Goal: Information Seeking & Learning: Learn about a topic

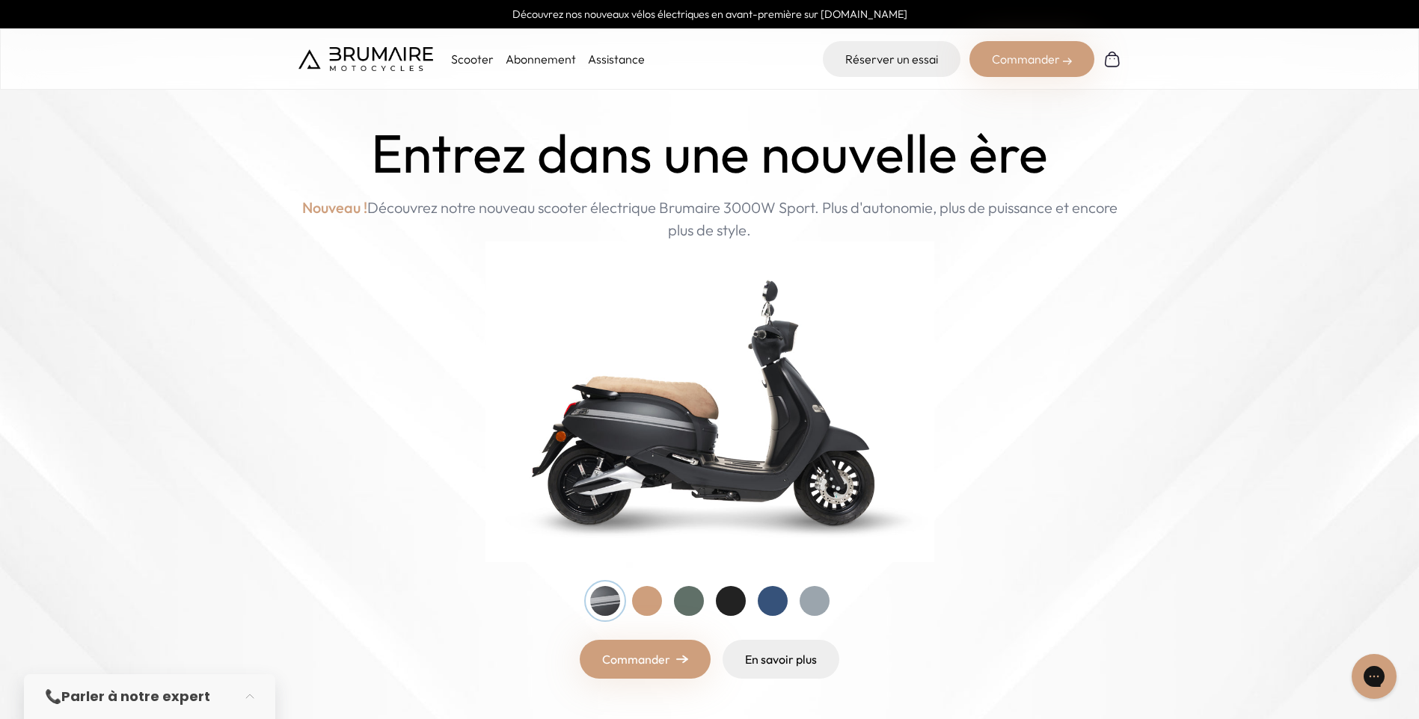
click at [472, 61] on p "Scooter" at bounding box center [472, 59] width 43 height 18
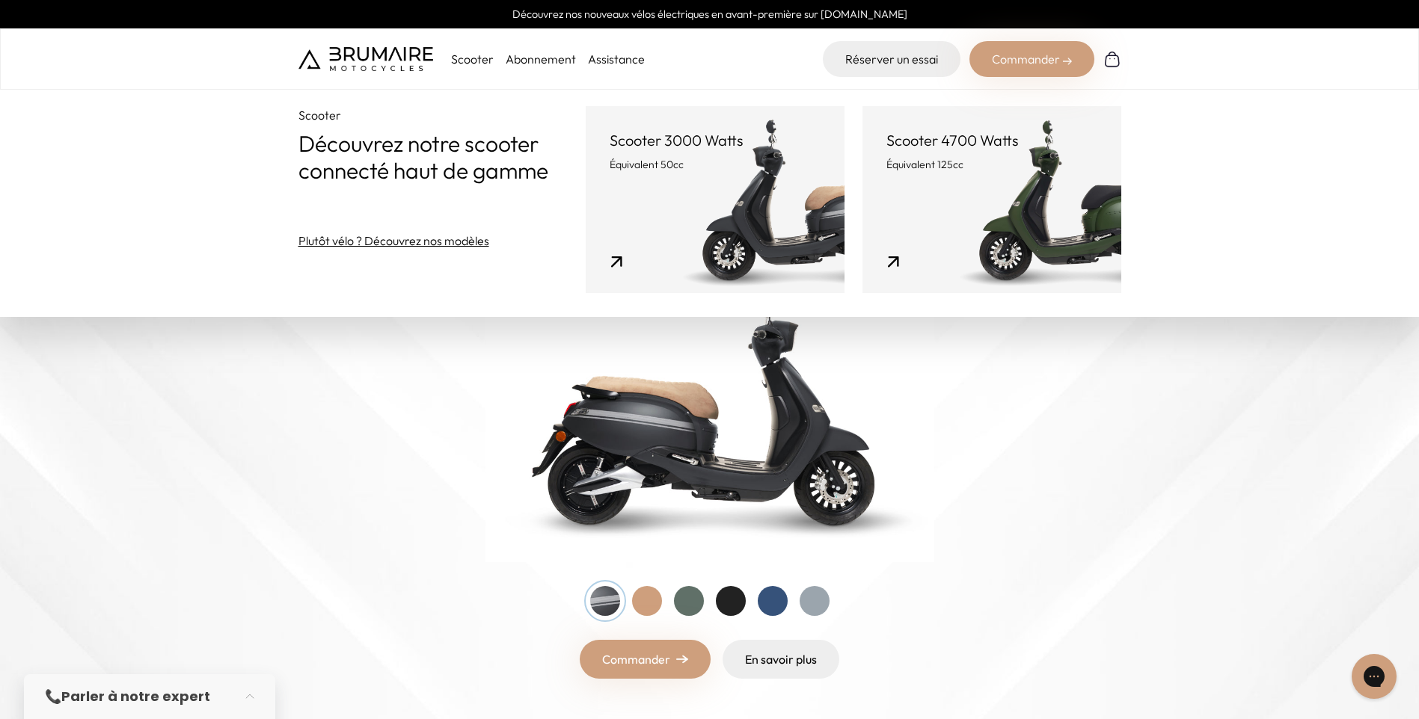
click at [761, 206] on link "Scooter 3000 Watts Équivalent 50cc" at bounding box center [715, 199] width 259 height 187
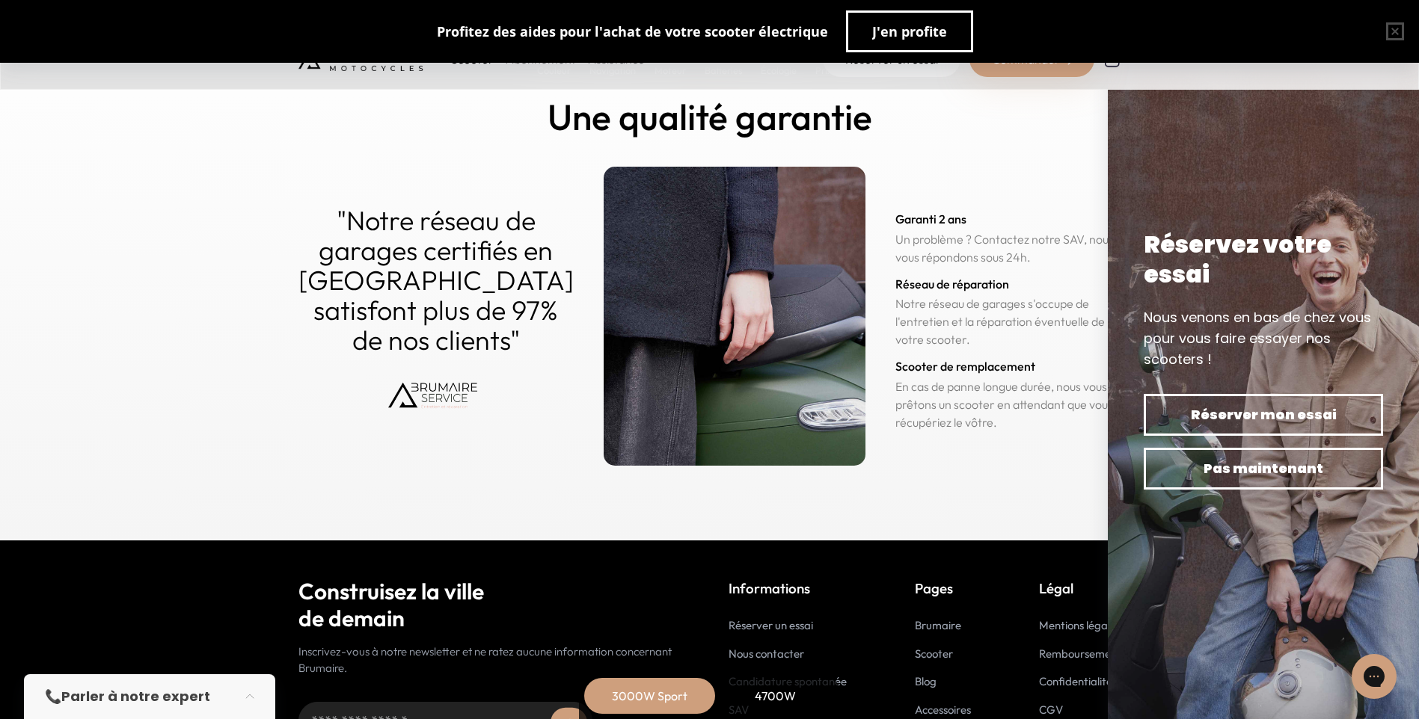
scroll to position [7336, 0]
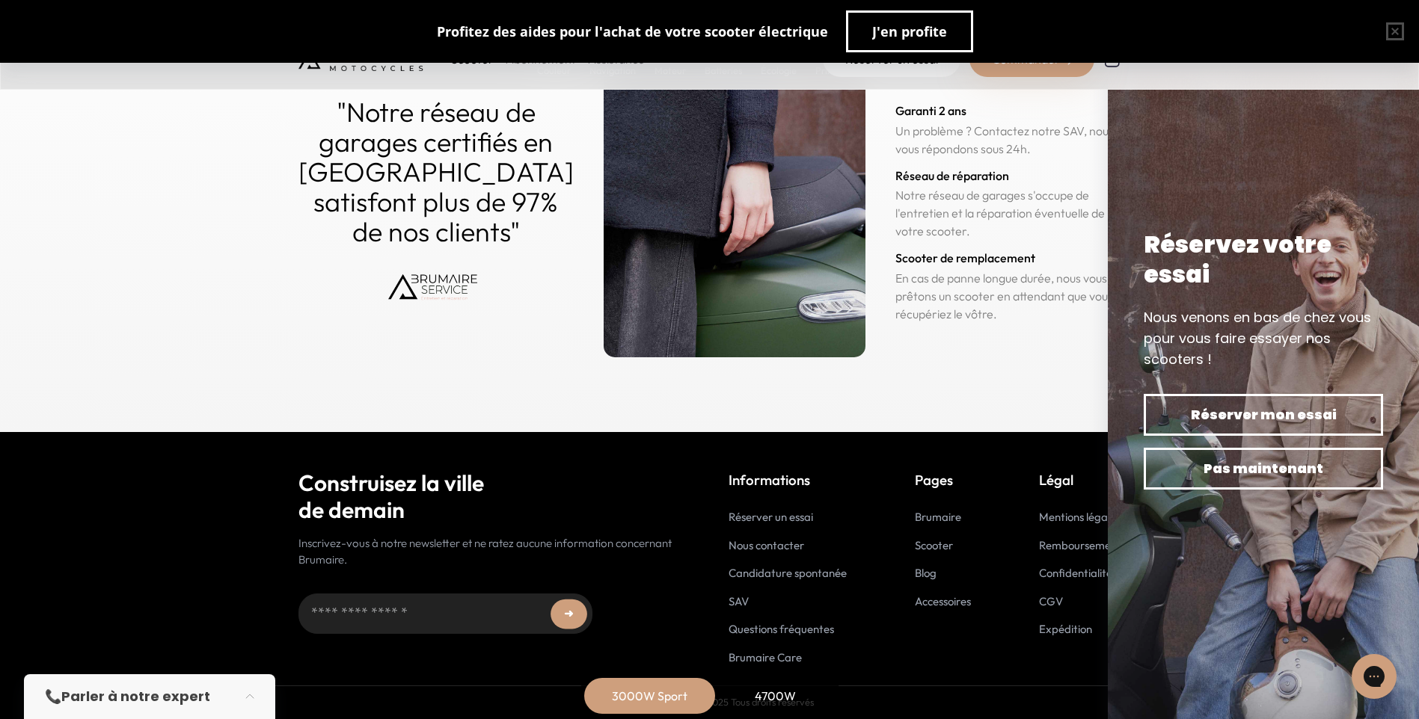
click at [728, 600] on link "SAV" at bounding box center [738, 602] width 20 height 14
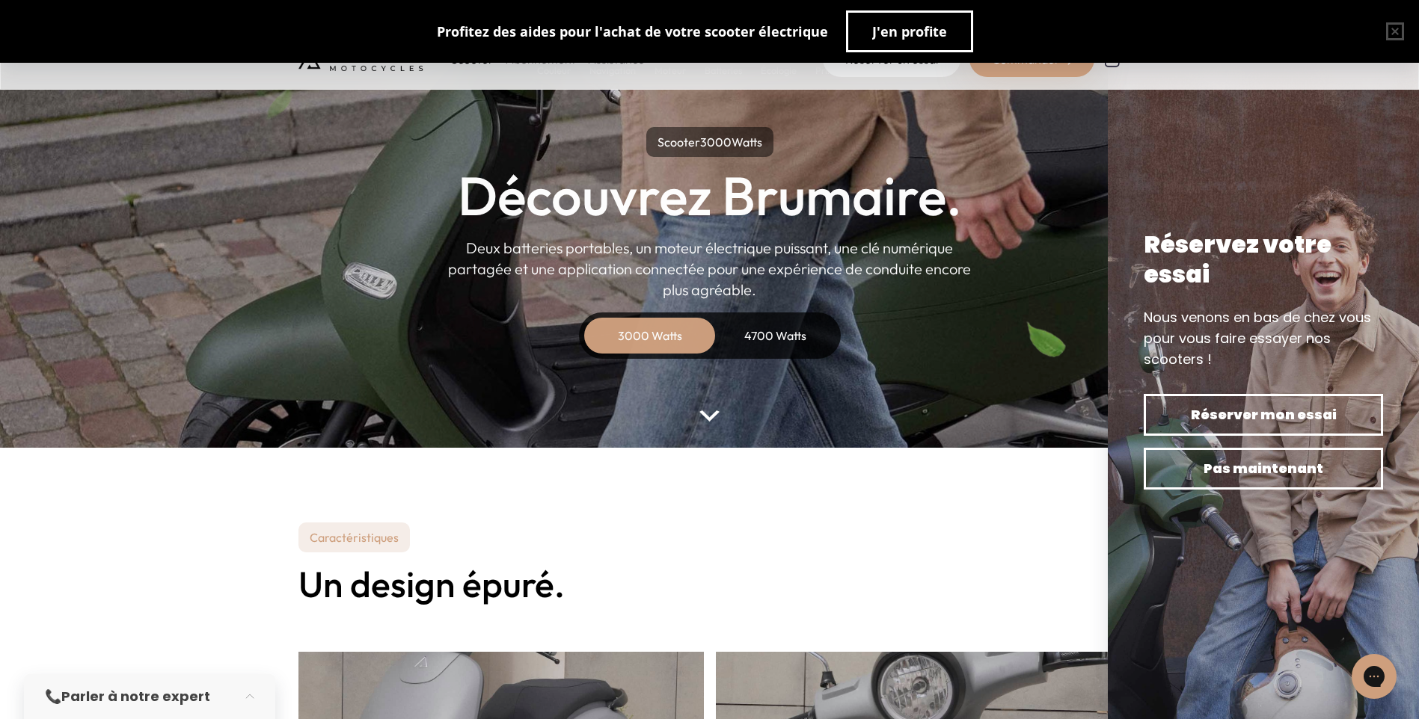
scroll to position [75, 0]
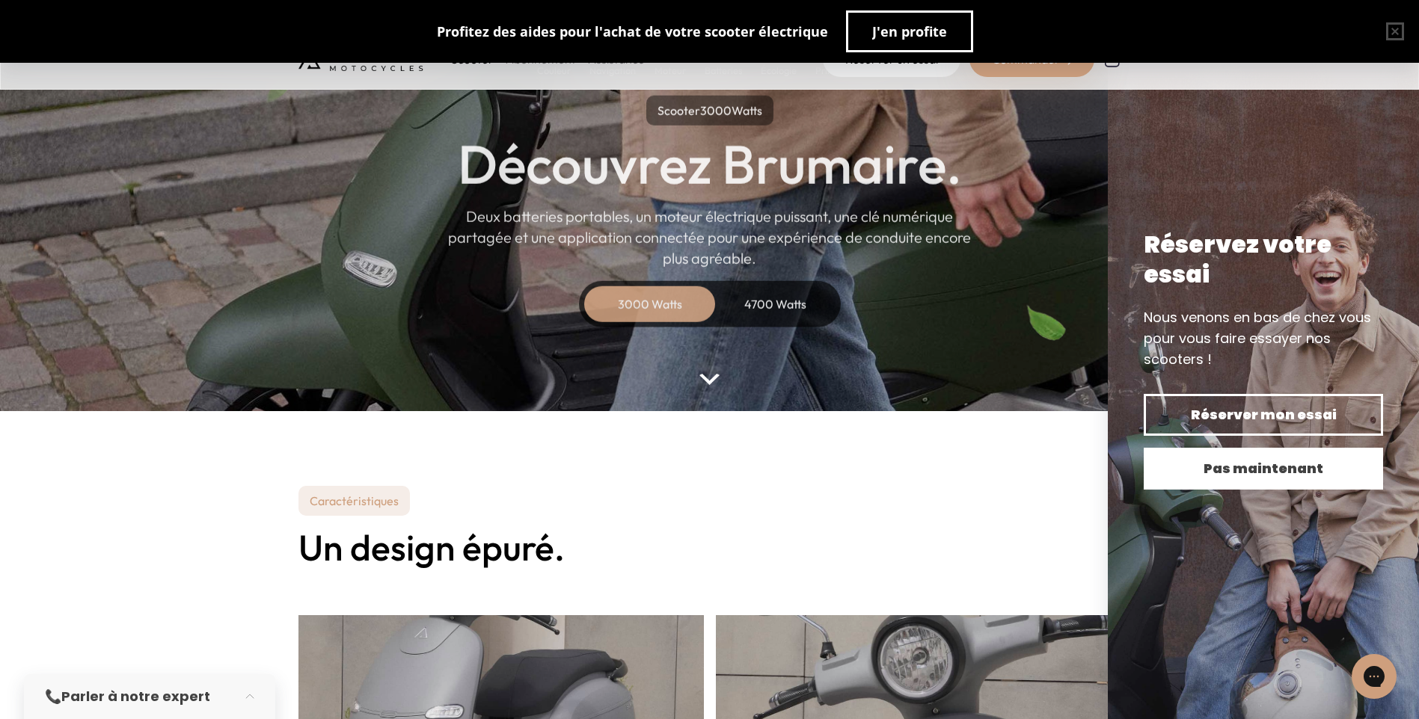
click at [1209, 455] on button "Pas maintenant" at bounding box center [1262, 469] width 239 height 42
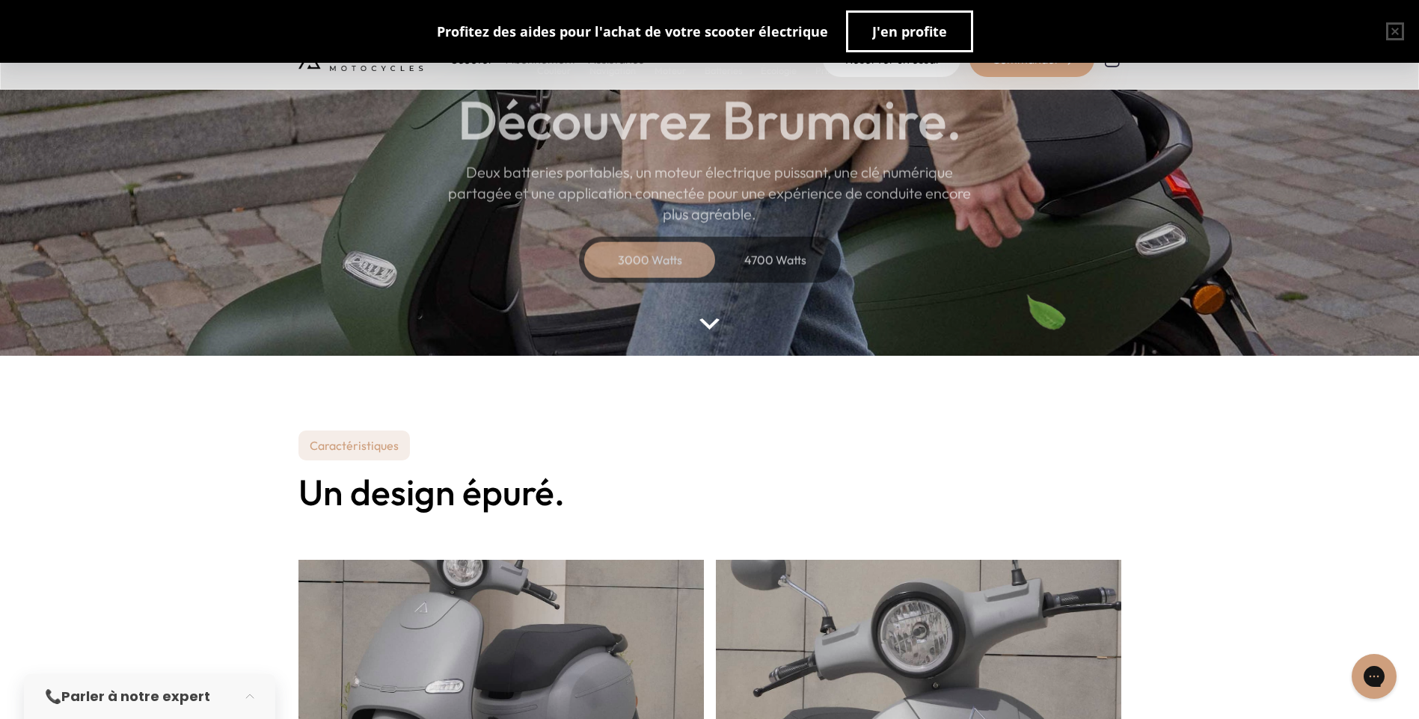
scroll to position [224, 0]
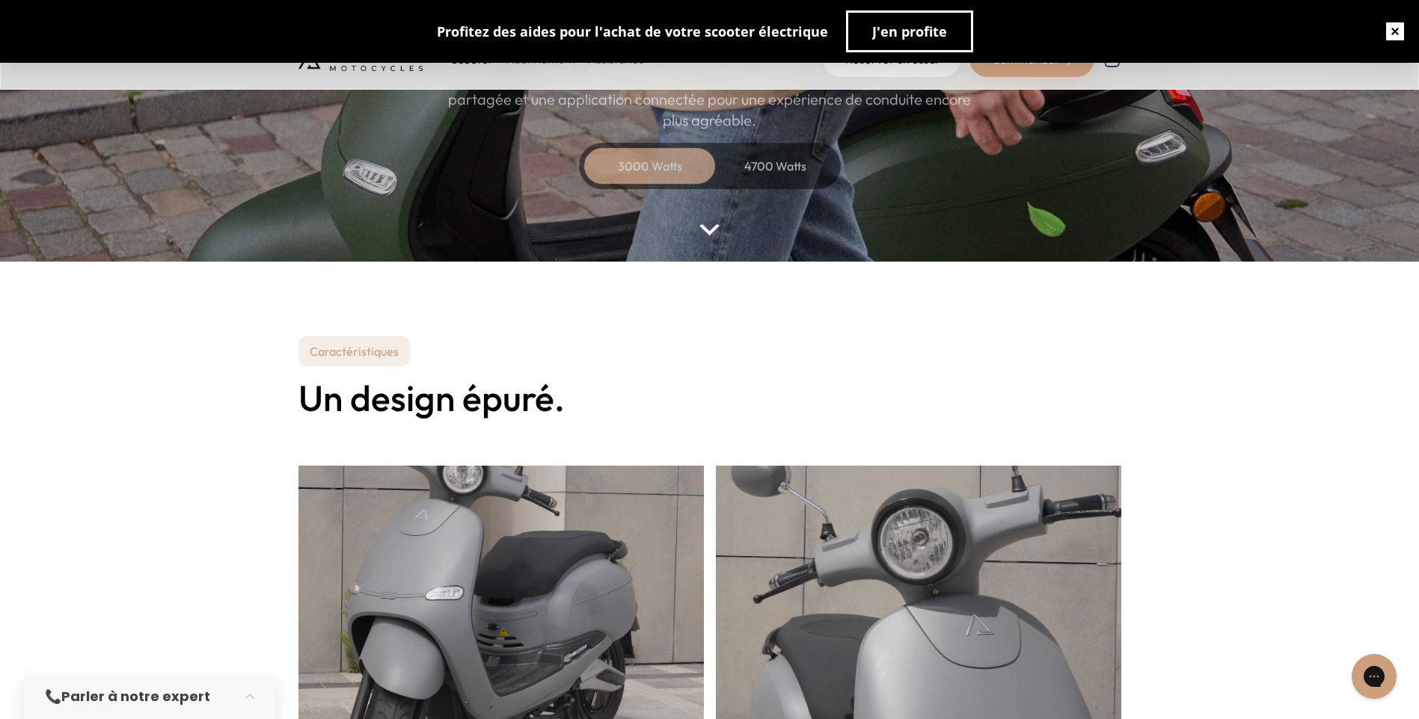
click at [1398, 27] on button "button" at bounding box center [1395, 31] width 48 height 48
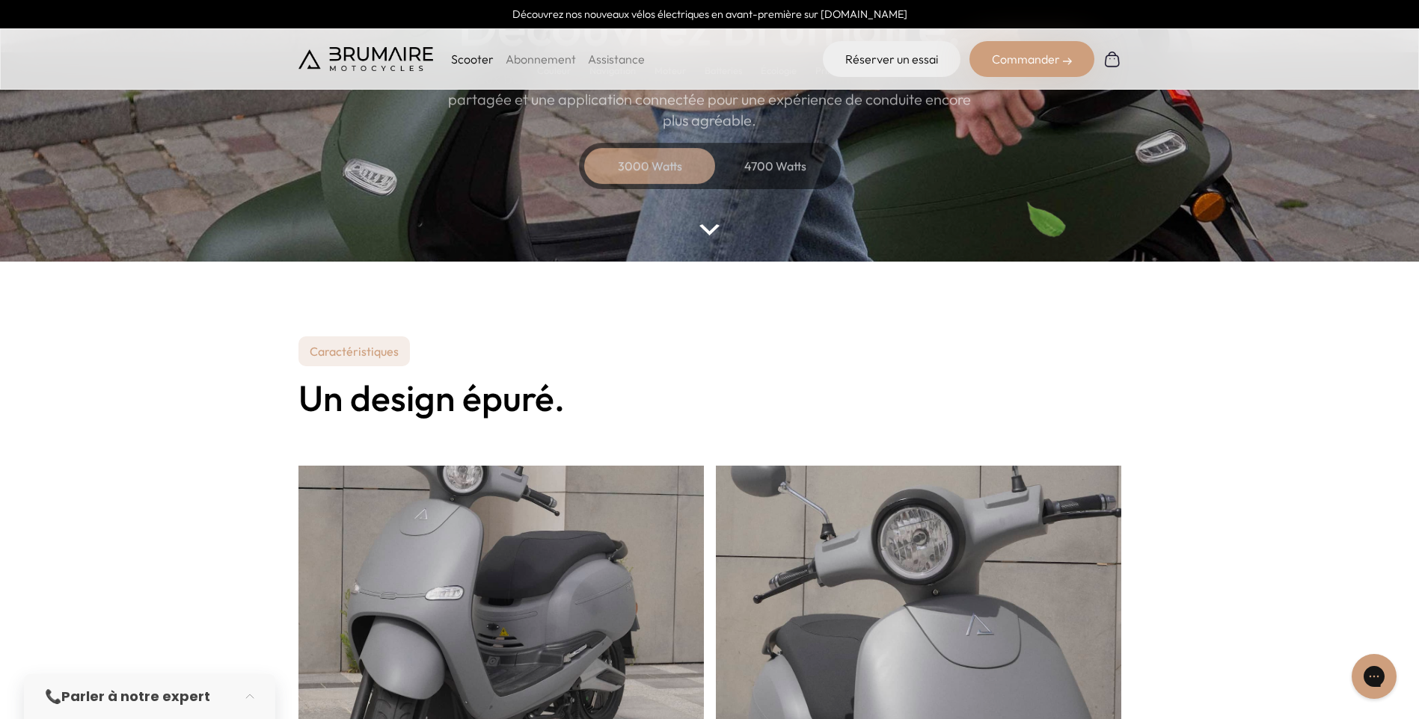
click at [596, 59] on link "Assistance" at bounding box center [616, 59] width 57 height 15
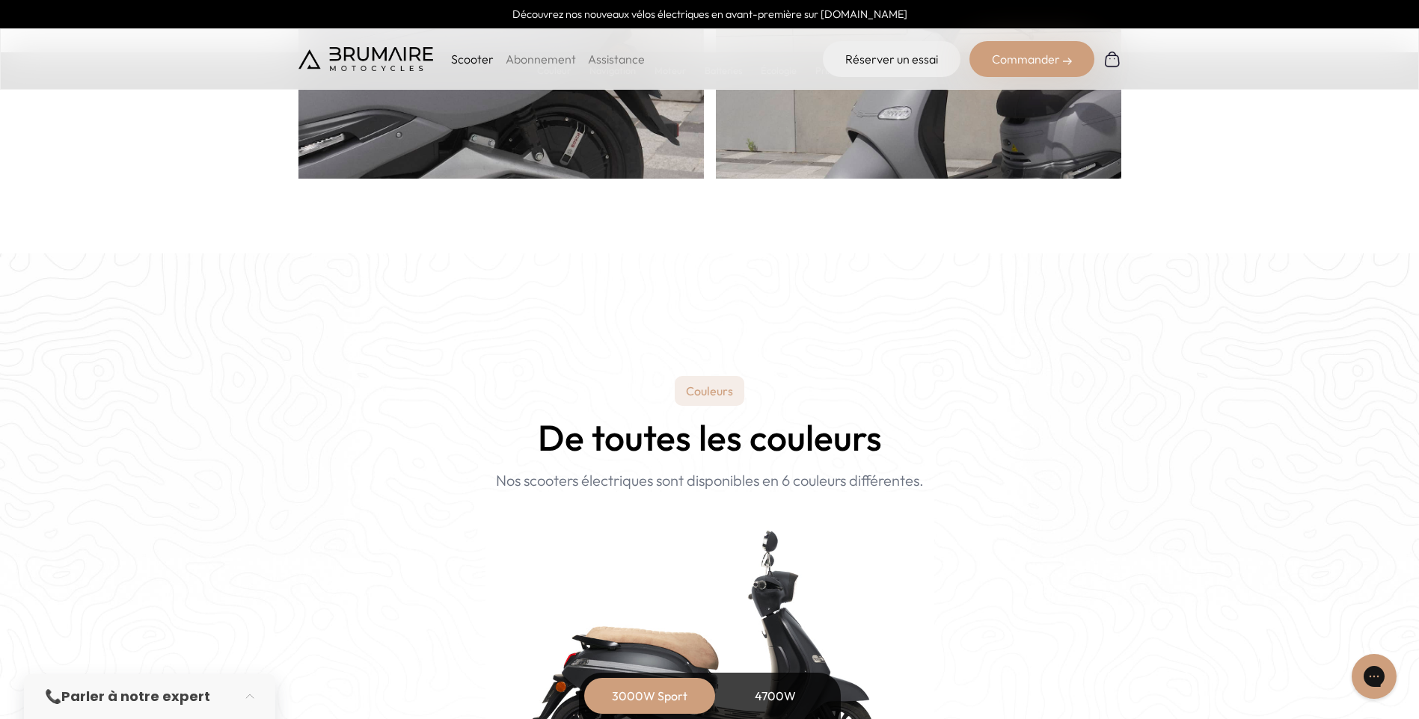
scroll to position [1645, 0]
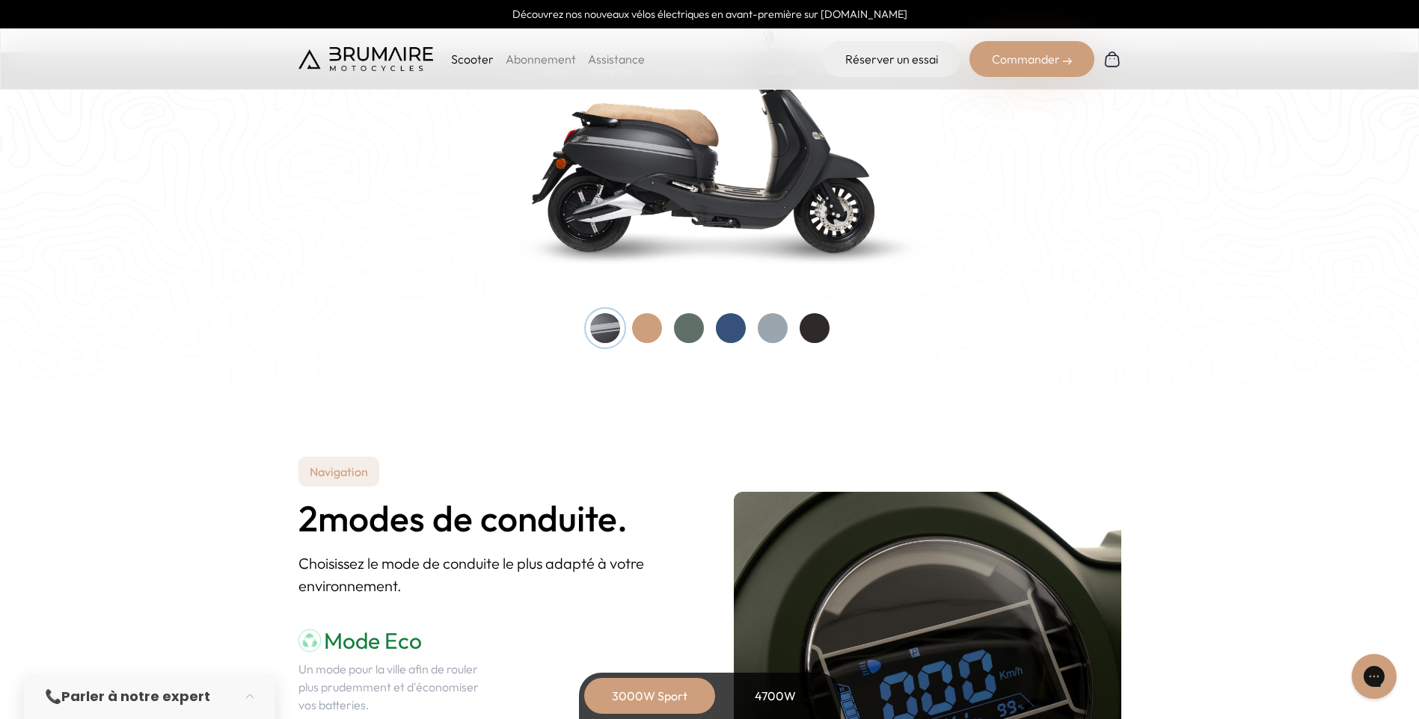
click at [651, 332] on div at bounding box center [647, 328] width 30 height 30
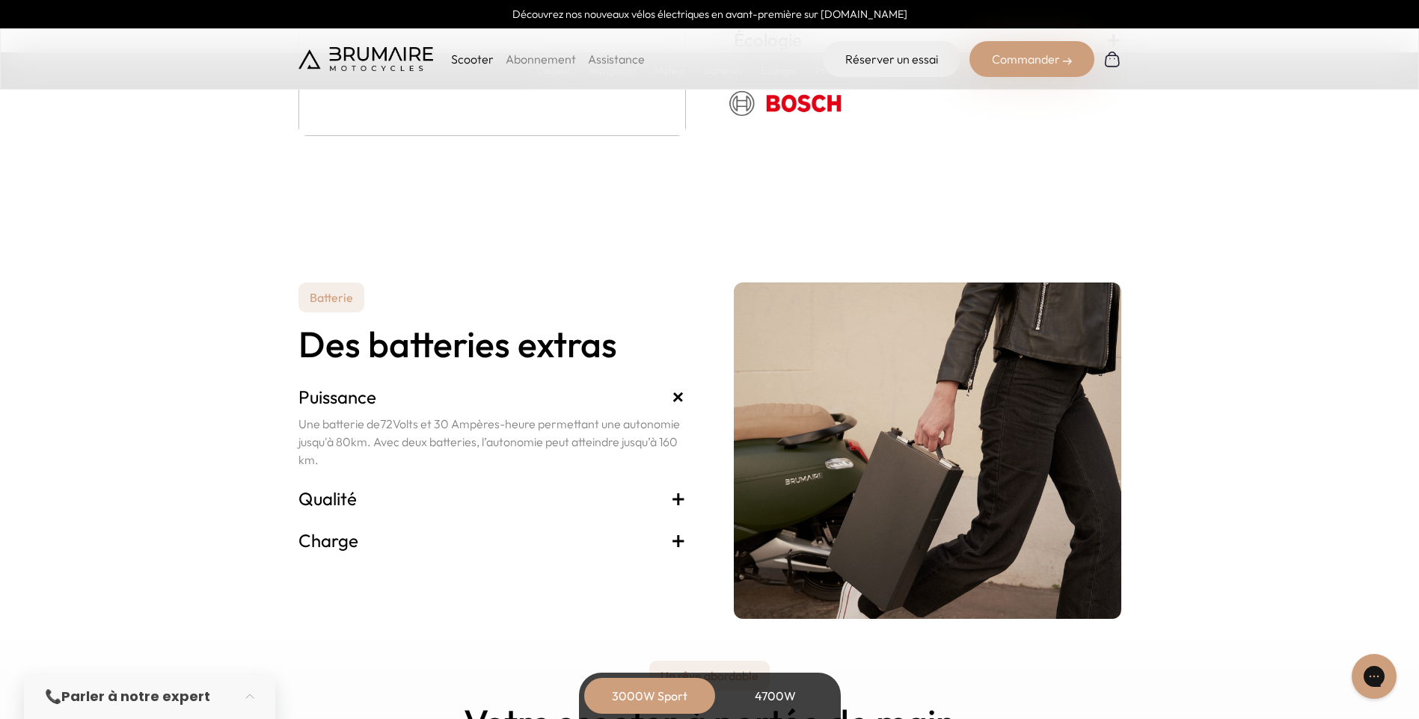
scroll to position [2991, 0]
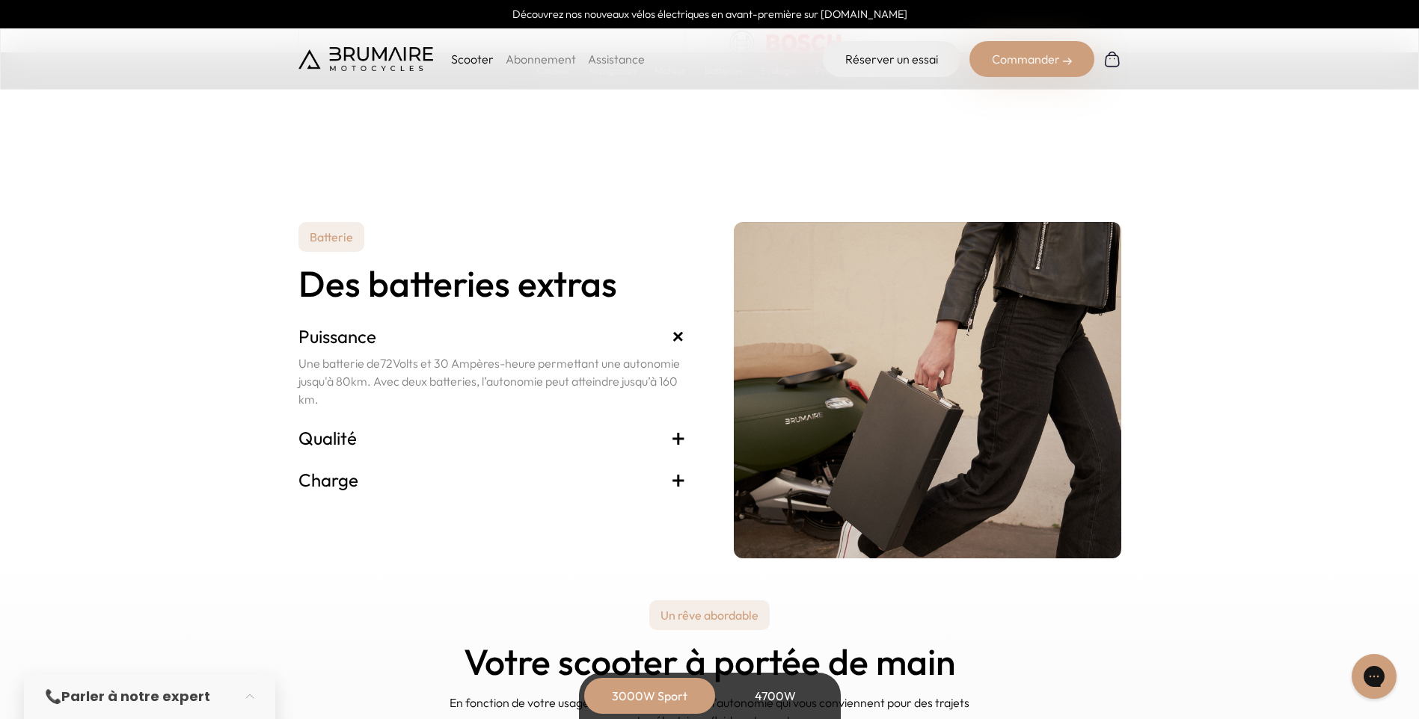
click at [668, 438] on h3 "Qualité +" at bounding box center [491, 438] width 387 height 24
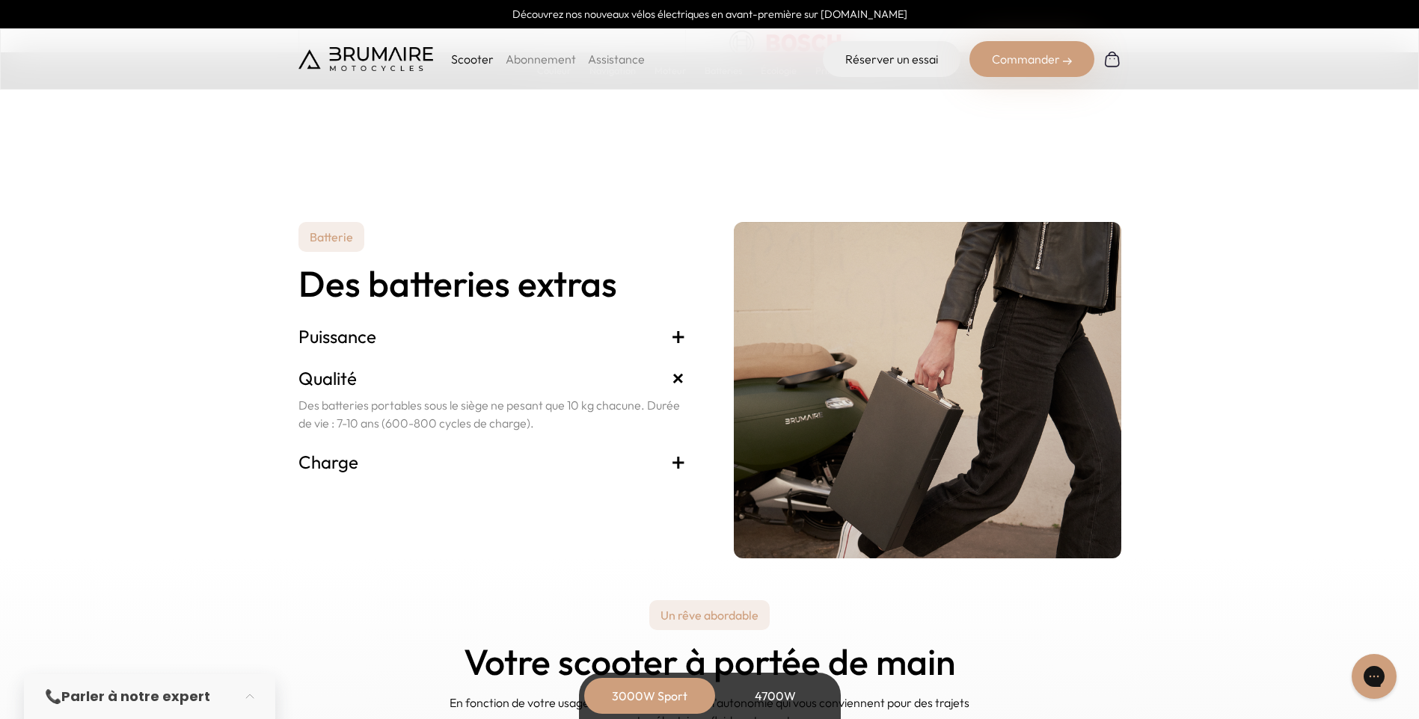
click at [667, 464] on h3 "Charge +" at bounding box center [491, 462] width 387 height 24
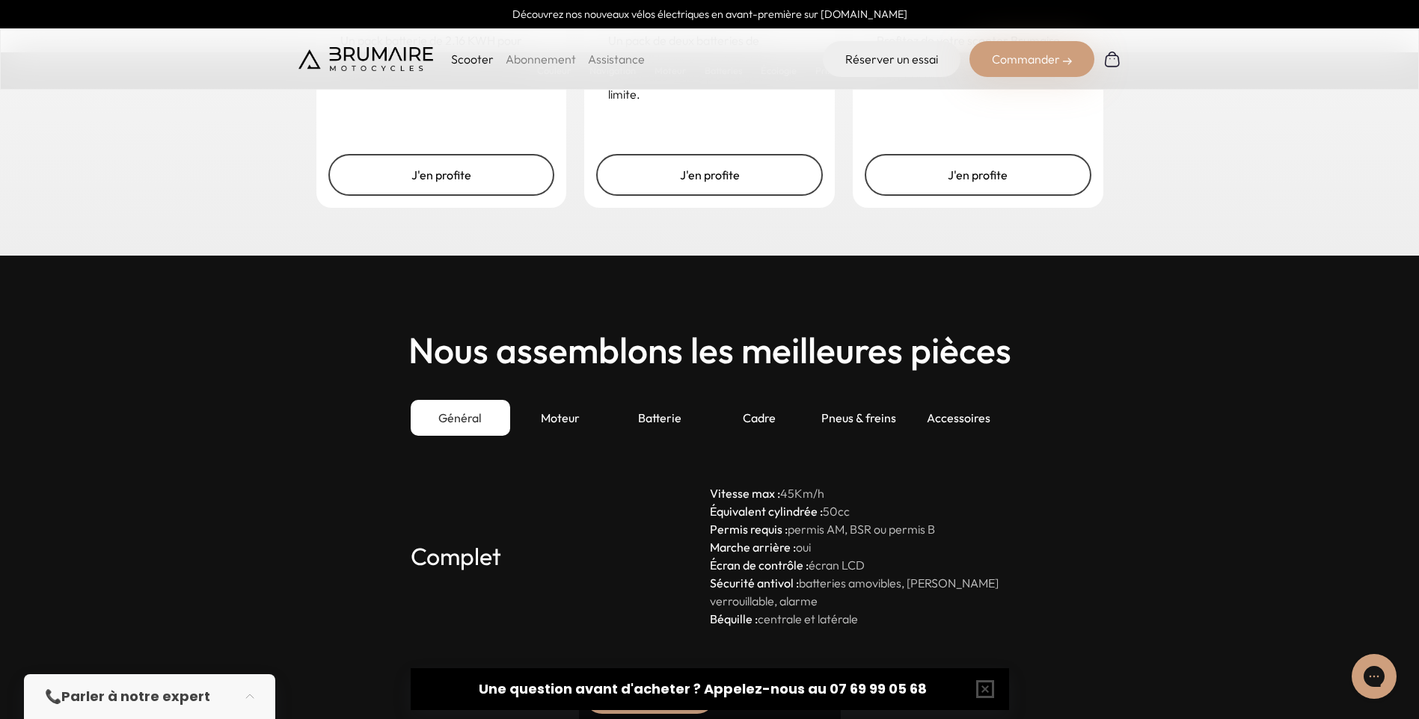
scroll to position [3889, 0]
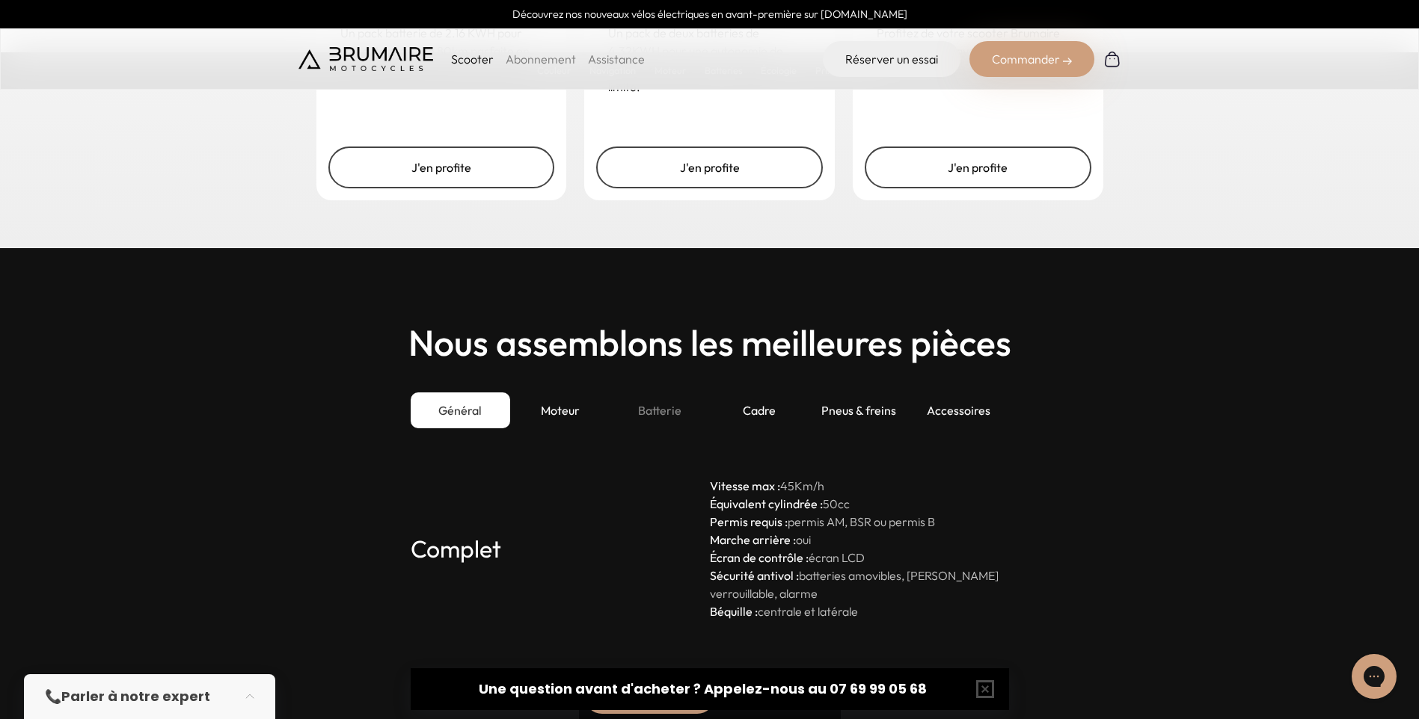
click at [653, 411] on div "Batterie" at bounding box center [658, 411] width 99 height 36
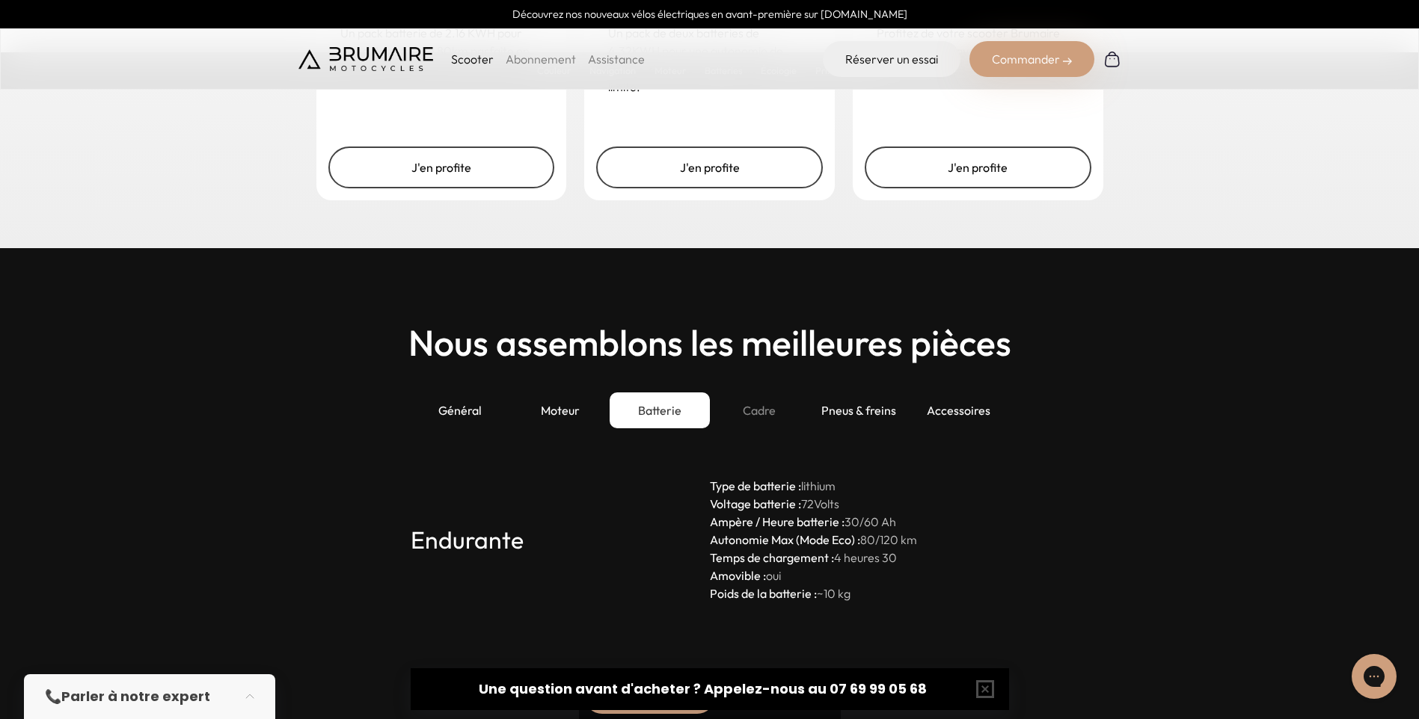
click at [764, 414] on div "Cadre" at bounding box center [759, 411] width 99 height 36
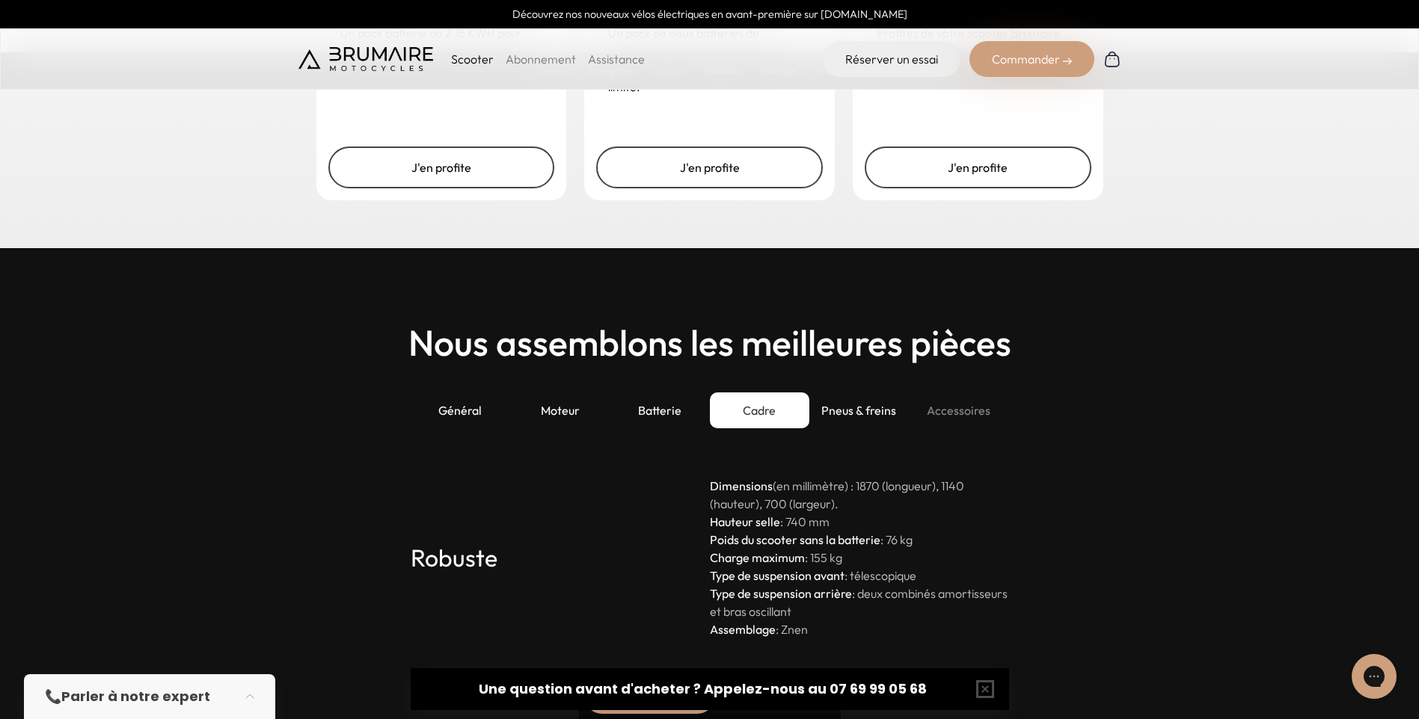
click at [950, 406] on div "Accessoires" at bounding box center [958, 411] width 99 height 36
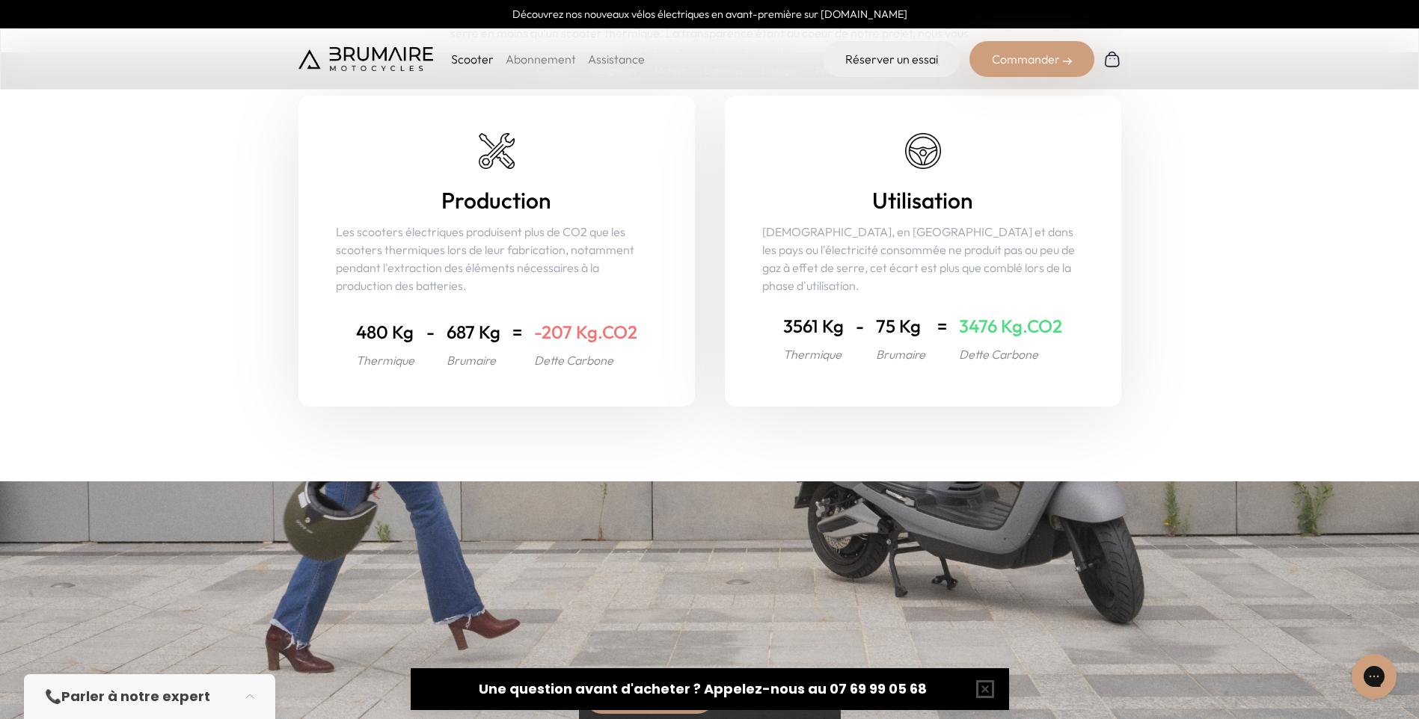
scroll to position [5758, 0]
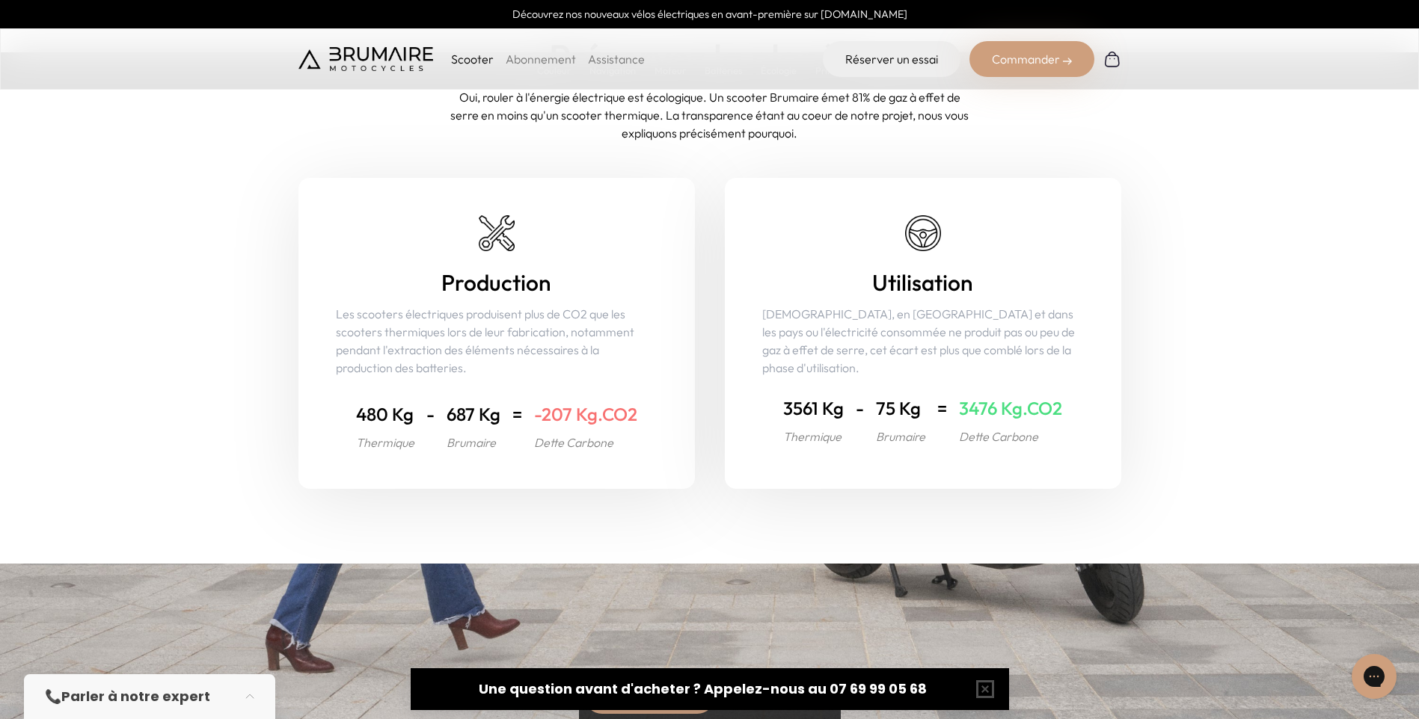
click at [457, 265] on div "Production Les scooters électriques produisent plus de CO2 que les scooters the…" at bounding box center [496, 333] width 396 height 311
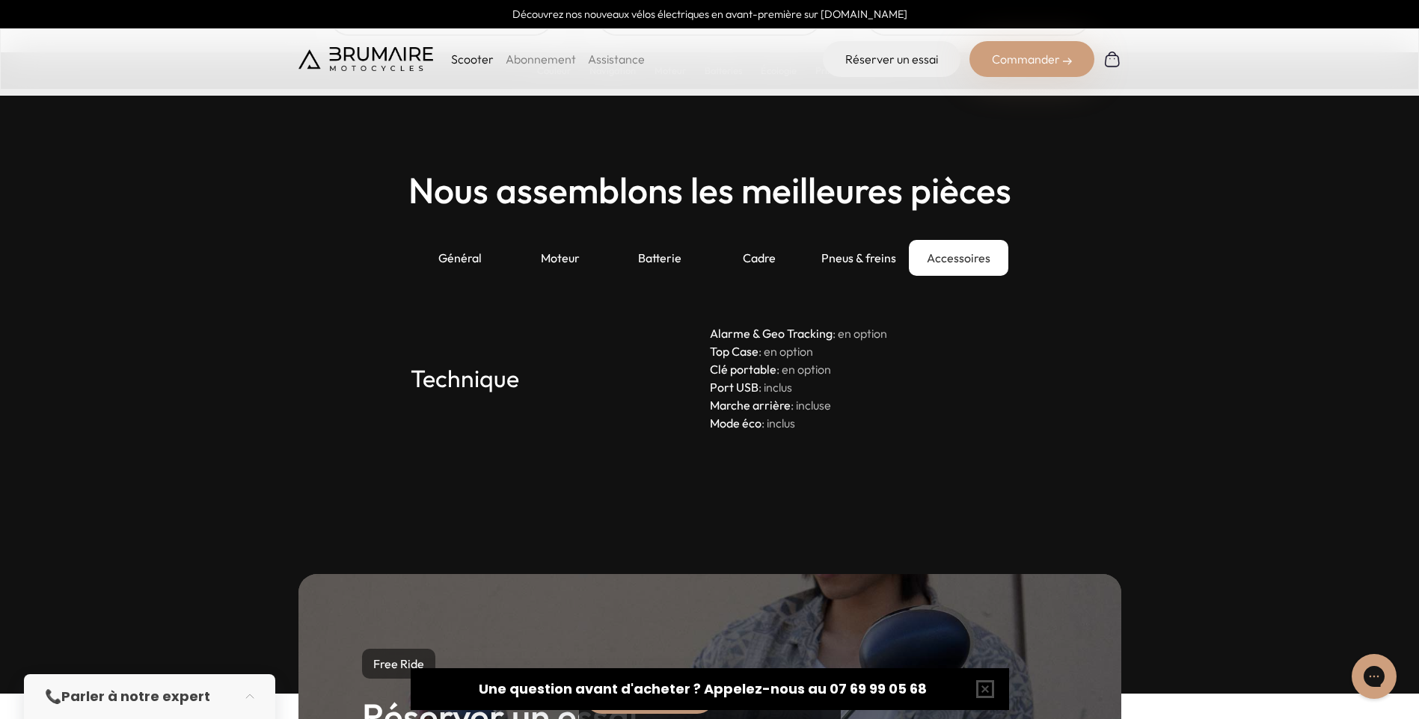
scroll to position [4038, 0]
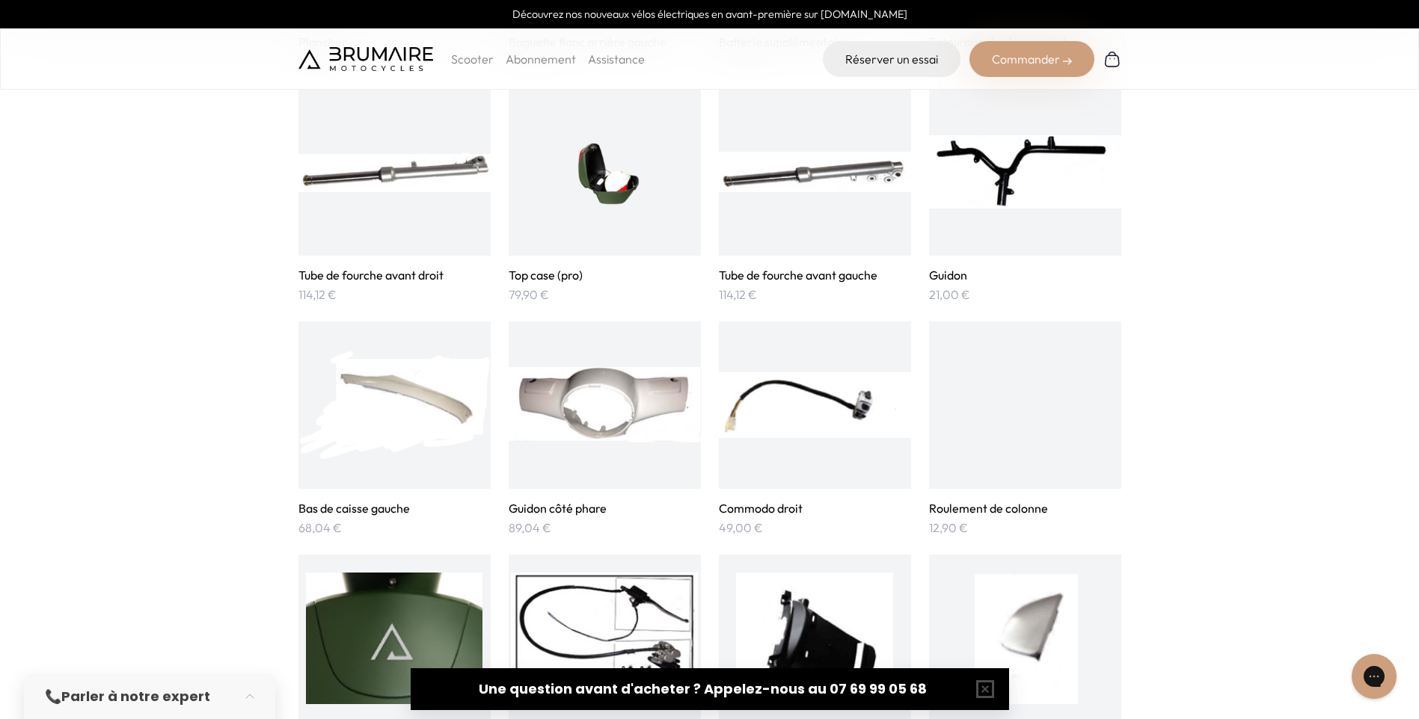
scroll to position [1795, 0]
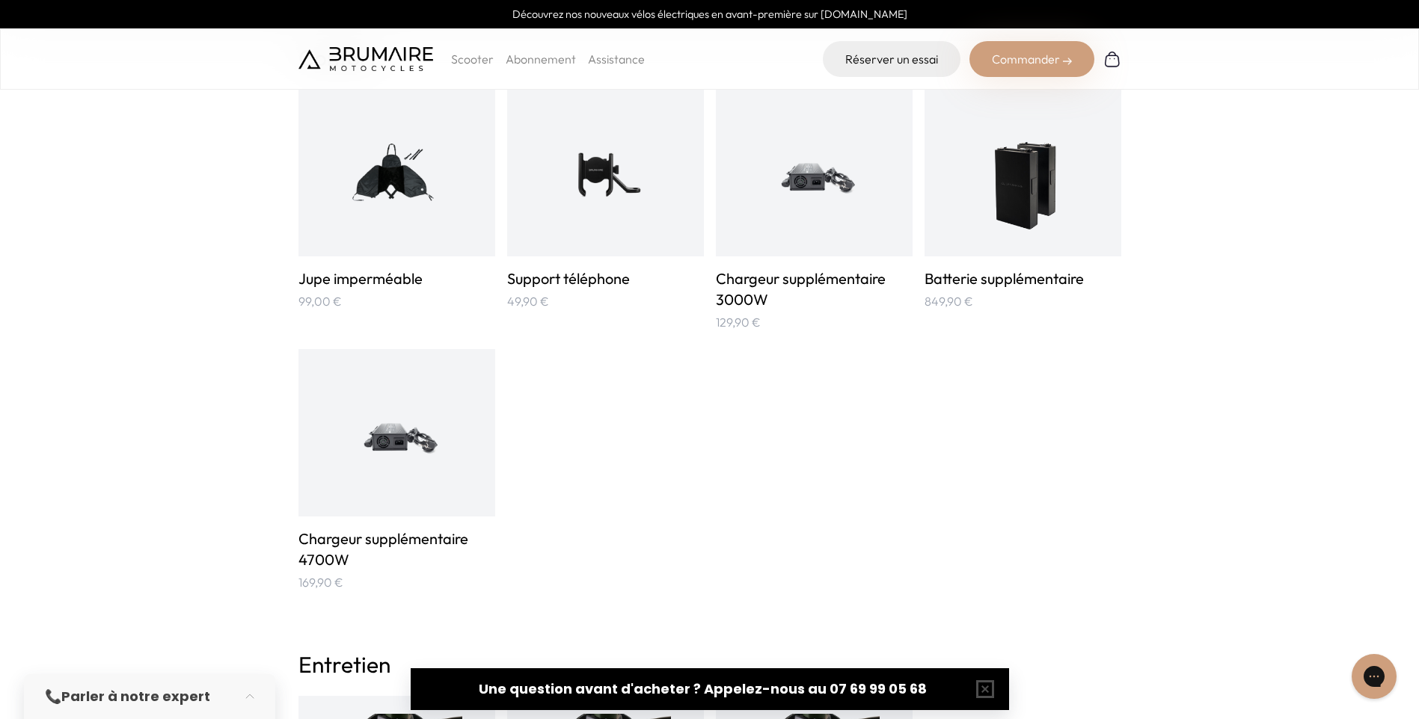
scroll to position [1122, 0]
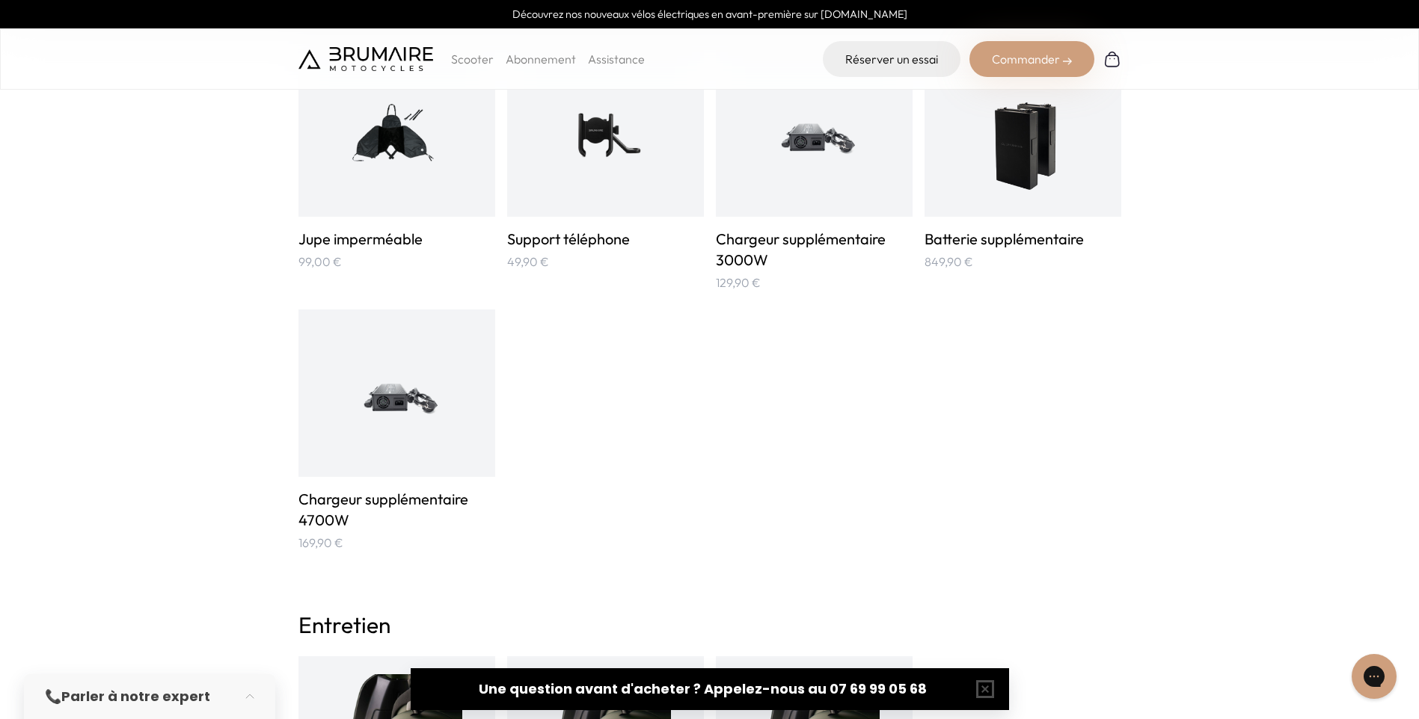
click at [402, 410] on img at bounding box center [397, 394] width 132 height 132
click at [785, 238] on h3 "Chargeur supplémentaire 3000W" at bounding box center [814, 250] width 197 height 42
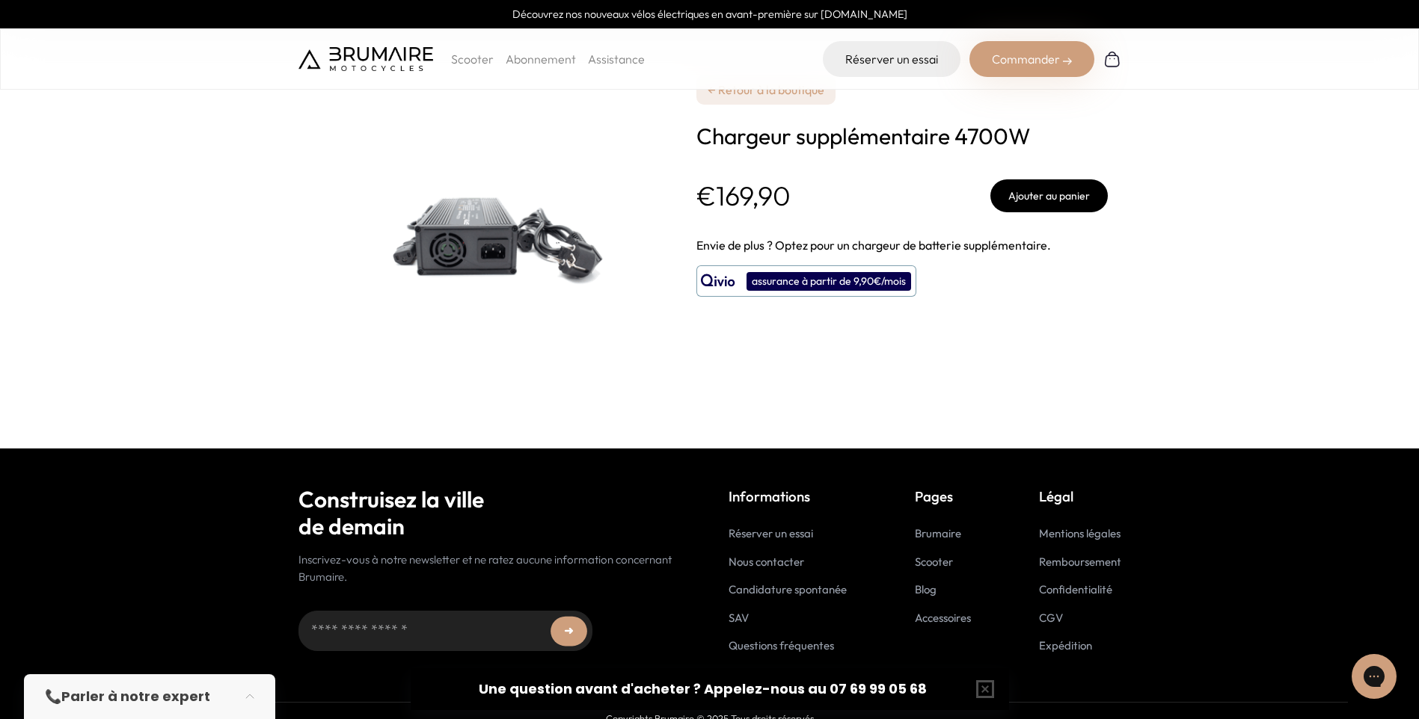
click at [451, 253] on img at bounding box center [485, 224] width 374 height 374
drag, startPoint x: 451, startPoint y: 253, endPoint x: 455, endPoint y: 312, distance: 59.2
click at [455, 312] on img at bounding box center [485, 224] width 374 height 374
